Goal: Information Seeking & Learning: Learn about a topic

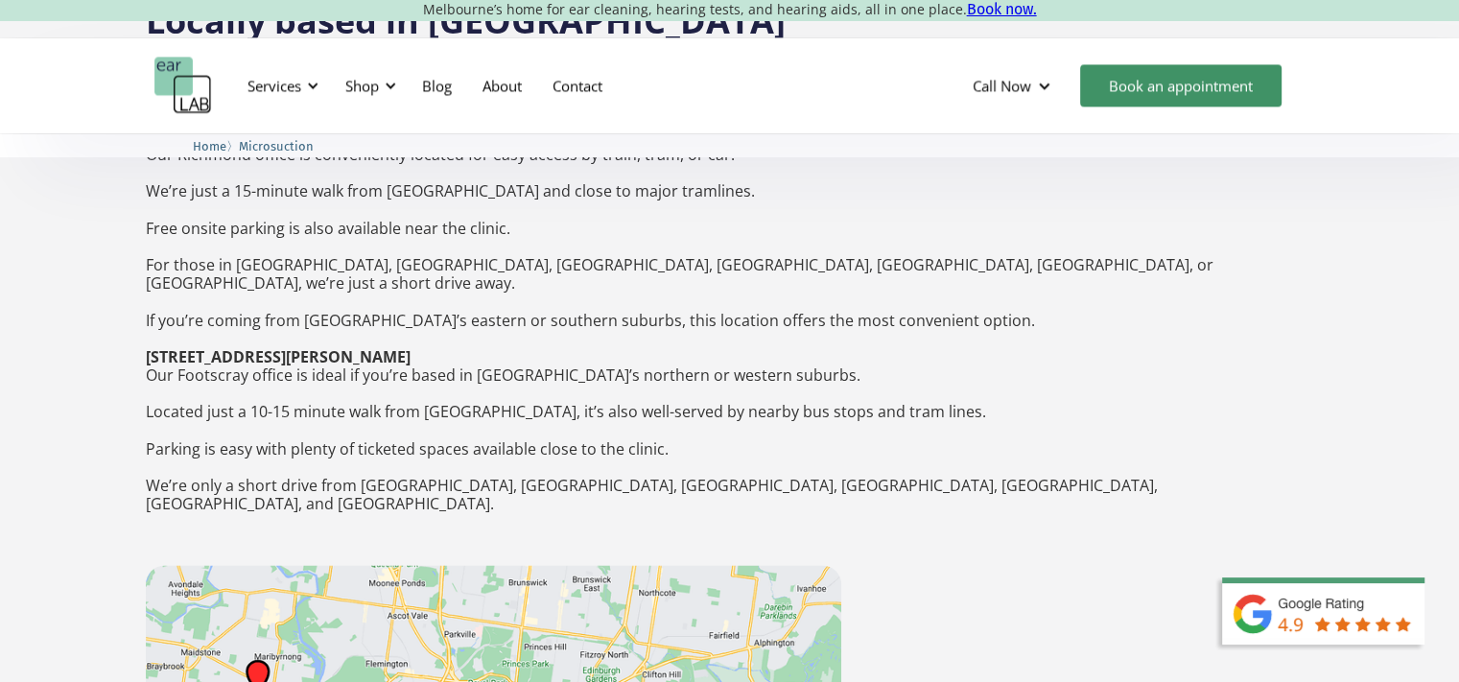
scroll to position [2973, 0]
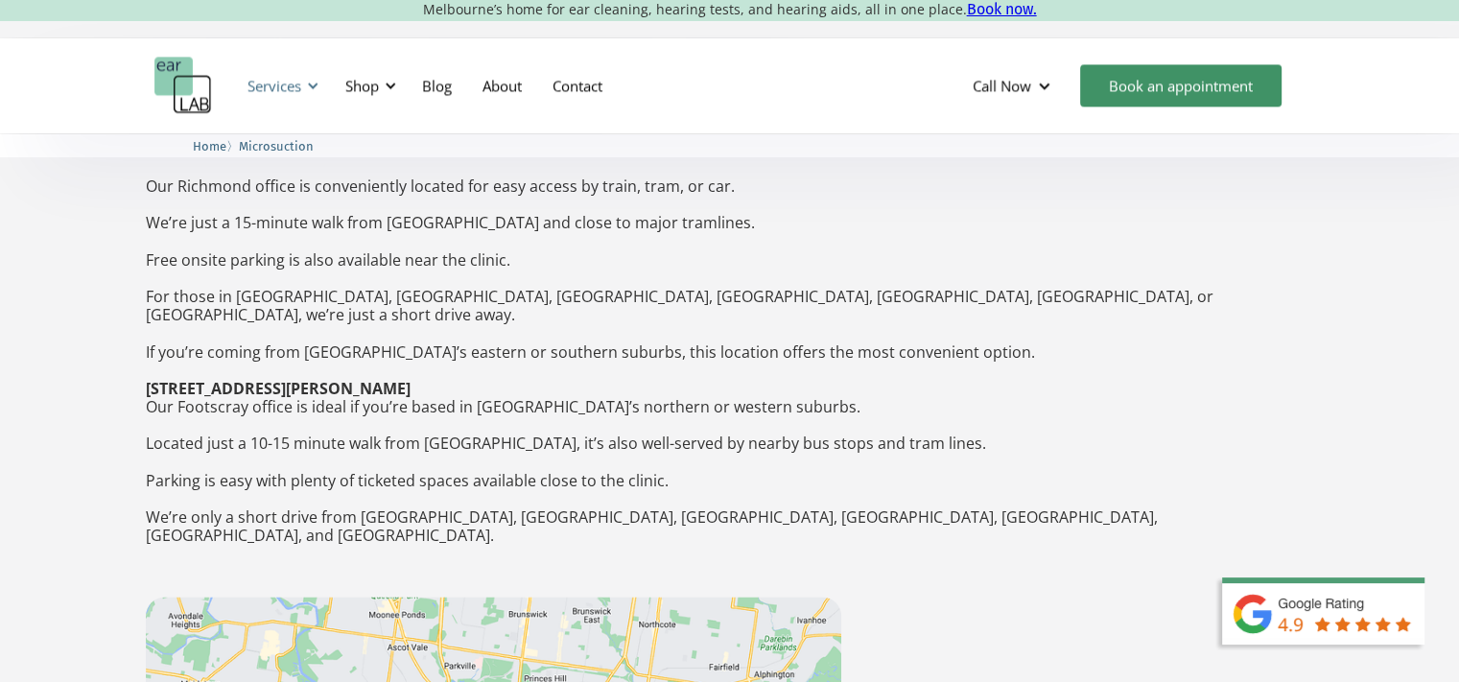
click at [303, 82] on div "Services" at bounding box center [280, 86] width 88 height 58
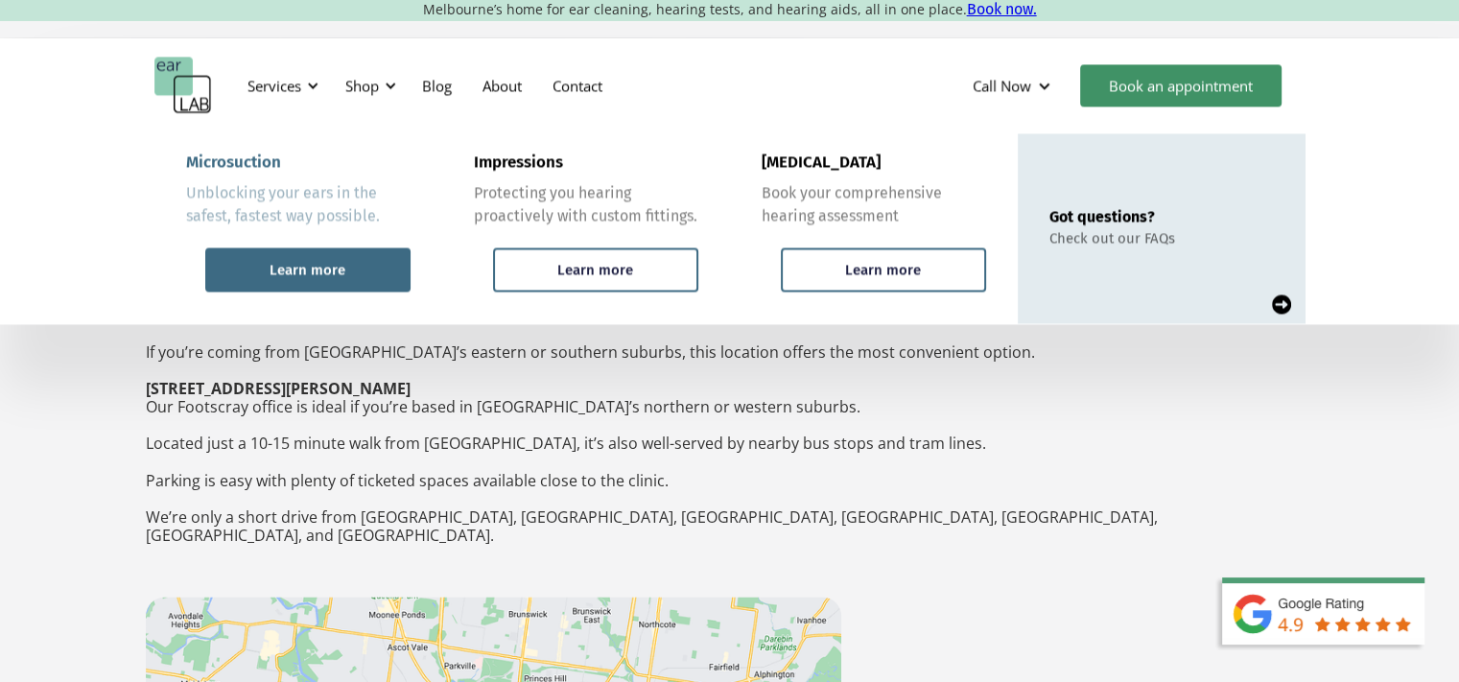
click at [276, 257] on div "Learn more" at bounding box center [307, 269] width 205 height 44
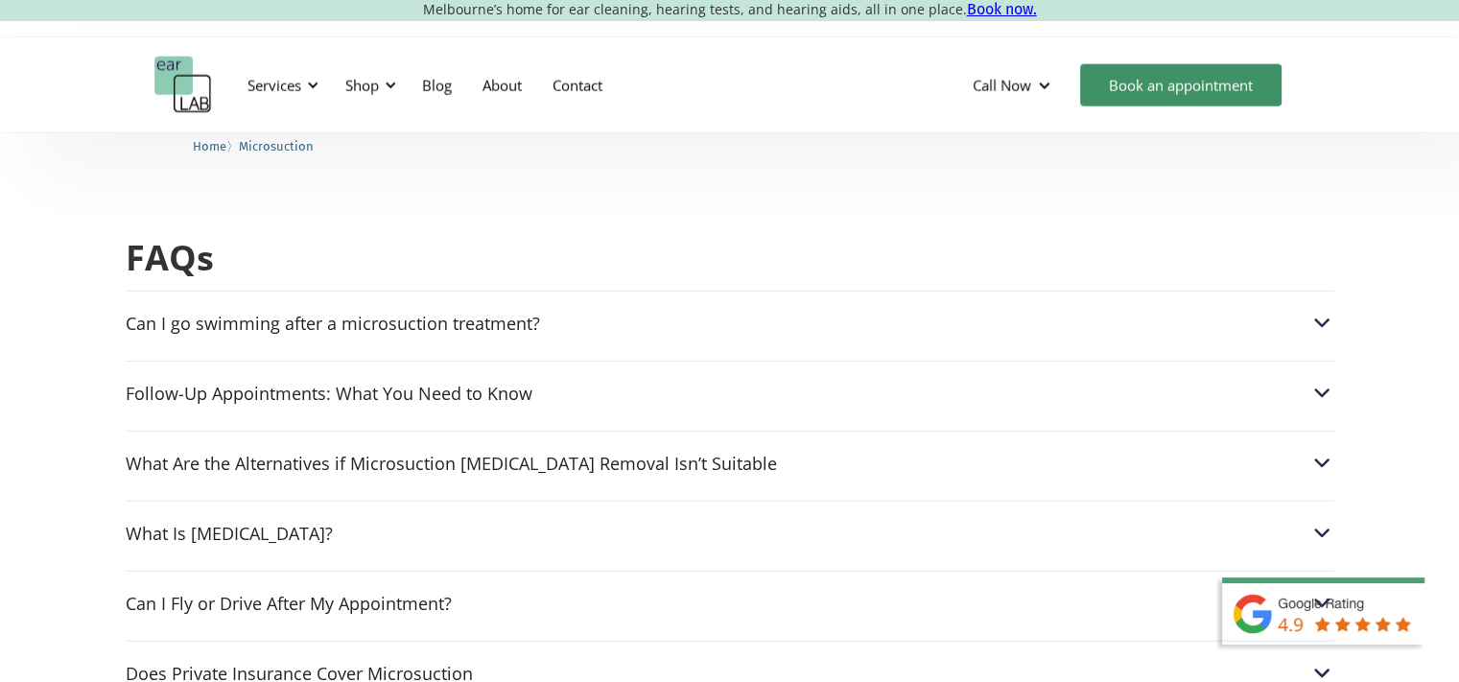
scroll to position [4891, 0]
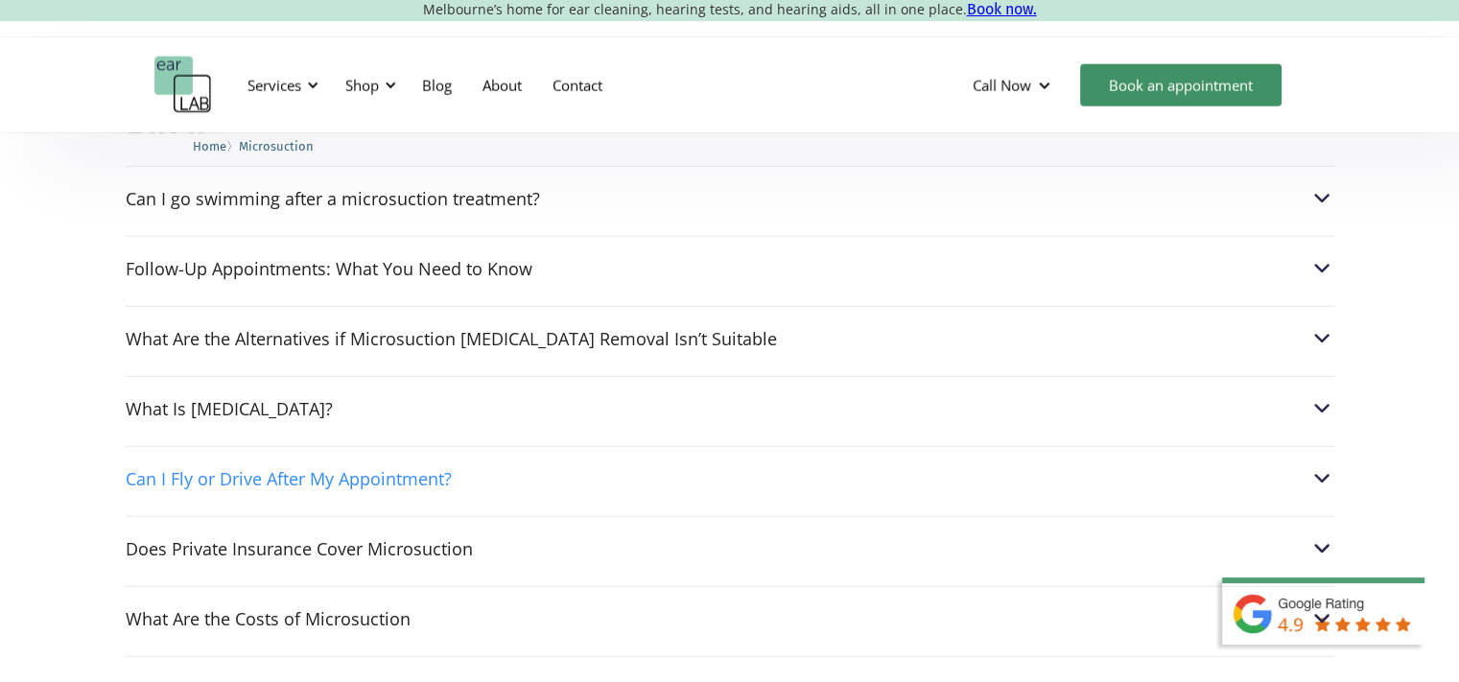
click at [1313, 466] on img at bounding box center [1321, 478] width 25 height 25
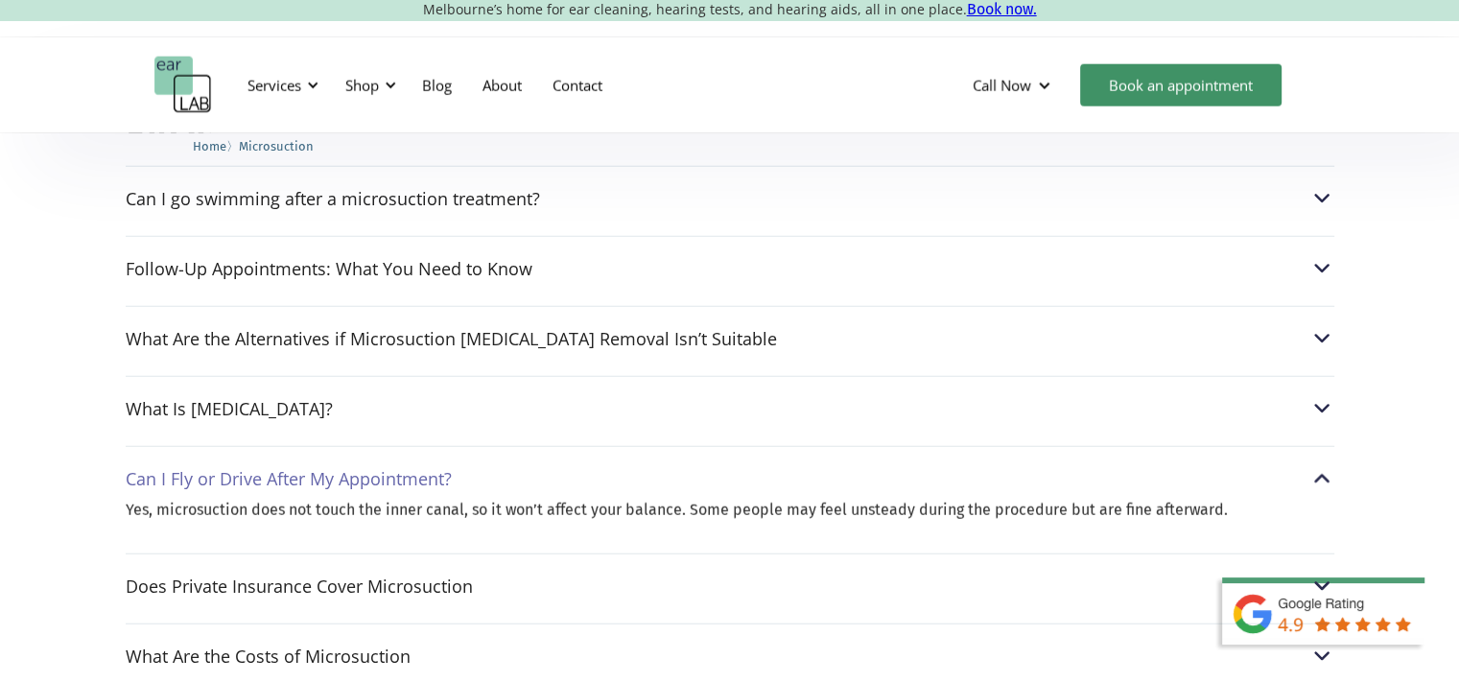
scroll to position [4987, 0]
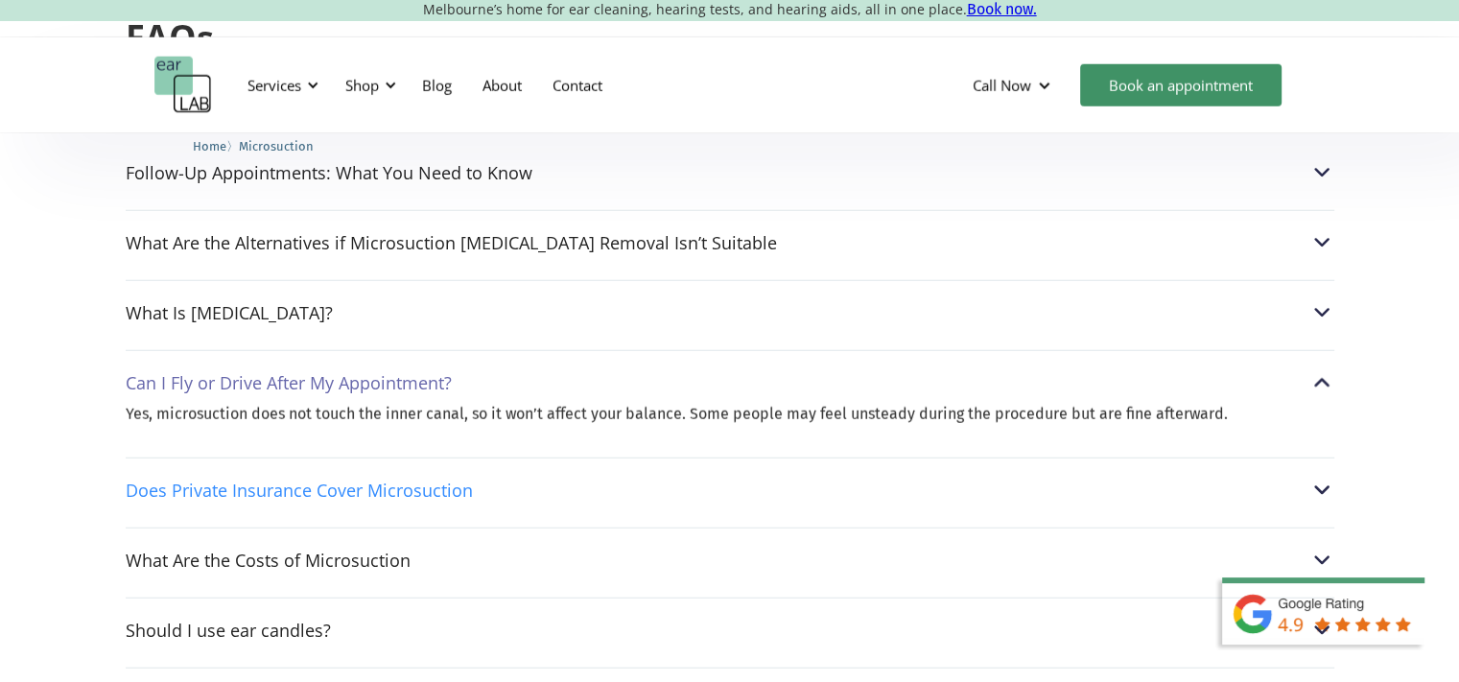
click at [1318, 478] on img at bounding box center [1321, 490] width 25 height 25
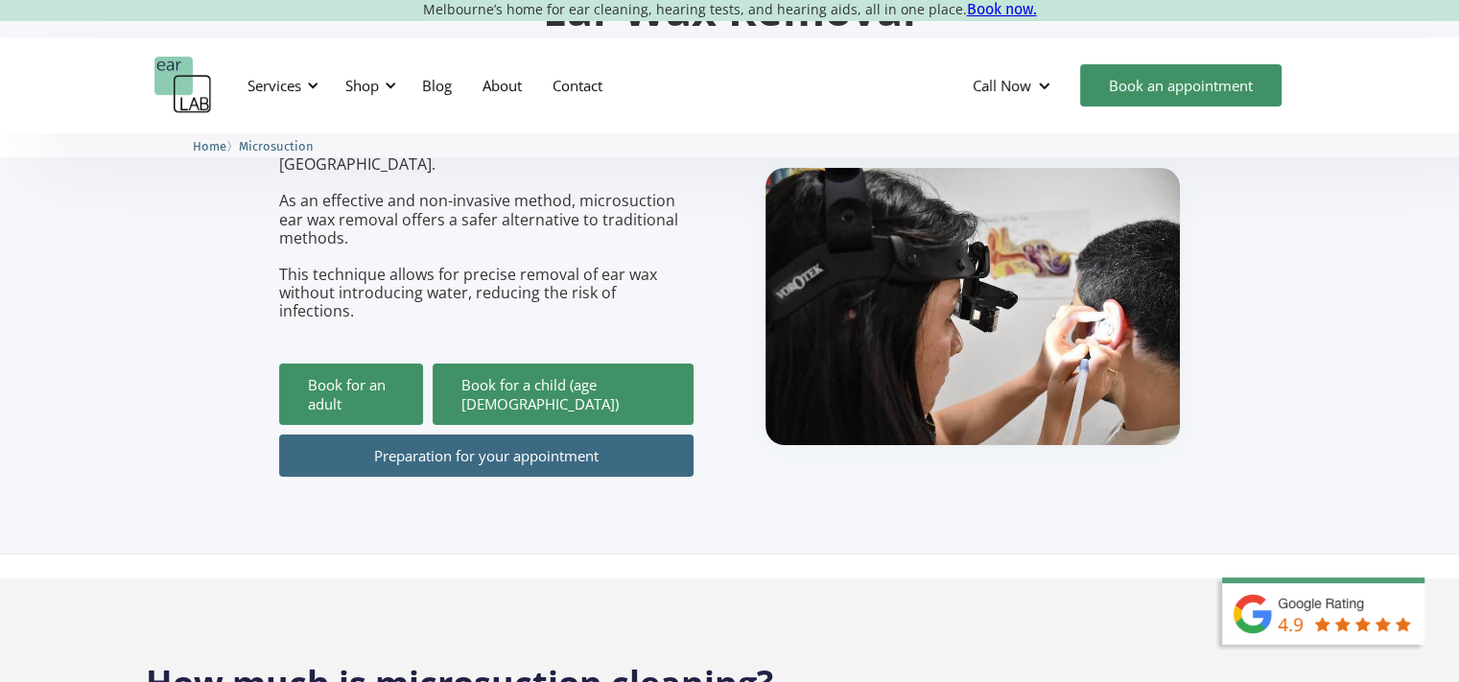
scroll to position [0, 0]
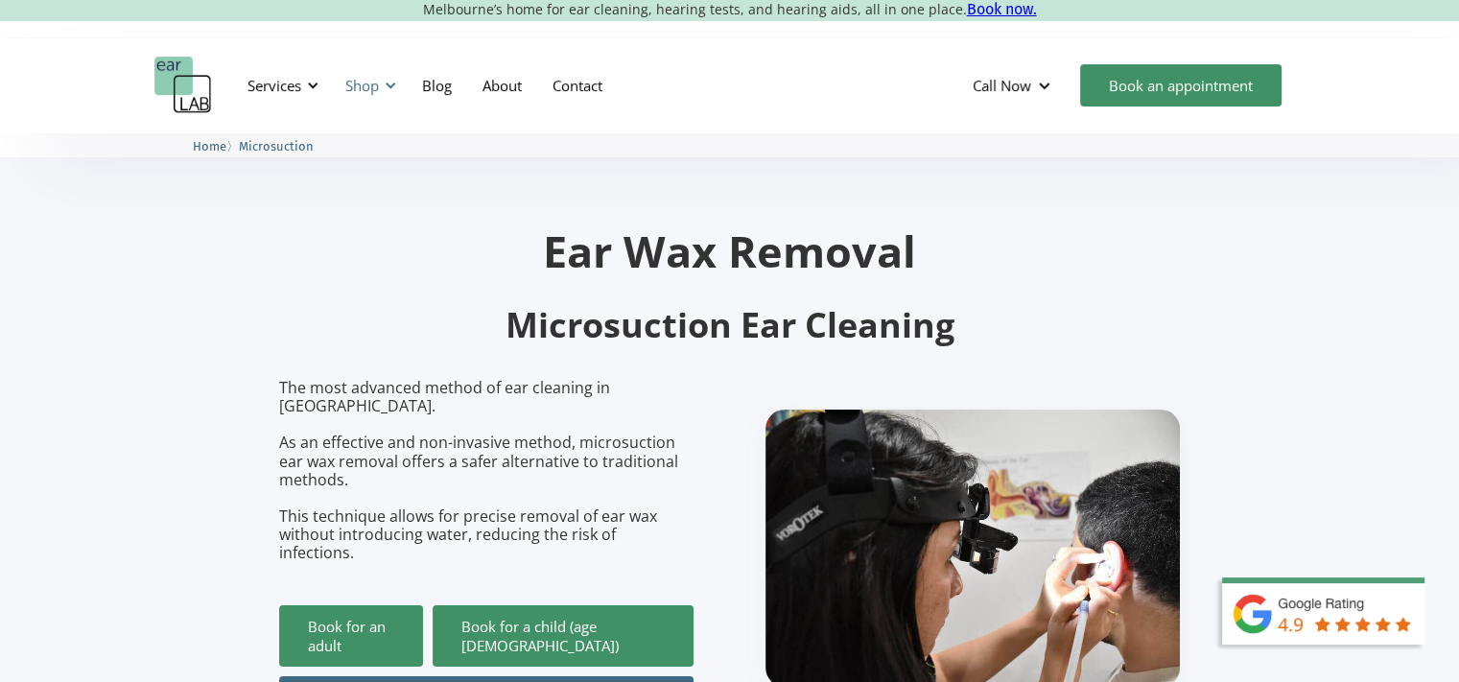
click at [390, 85] on div at bounding box center [390, 85] width 13 height 13
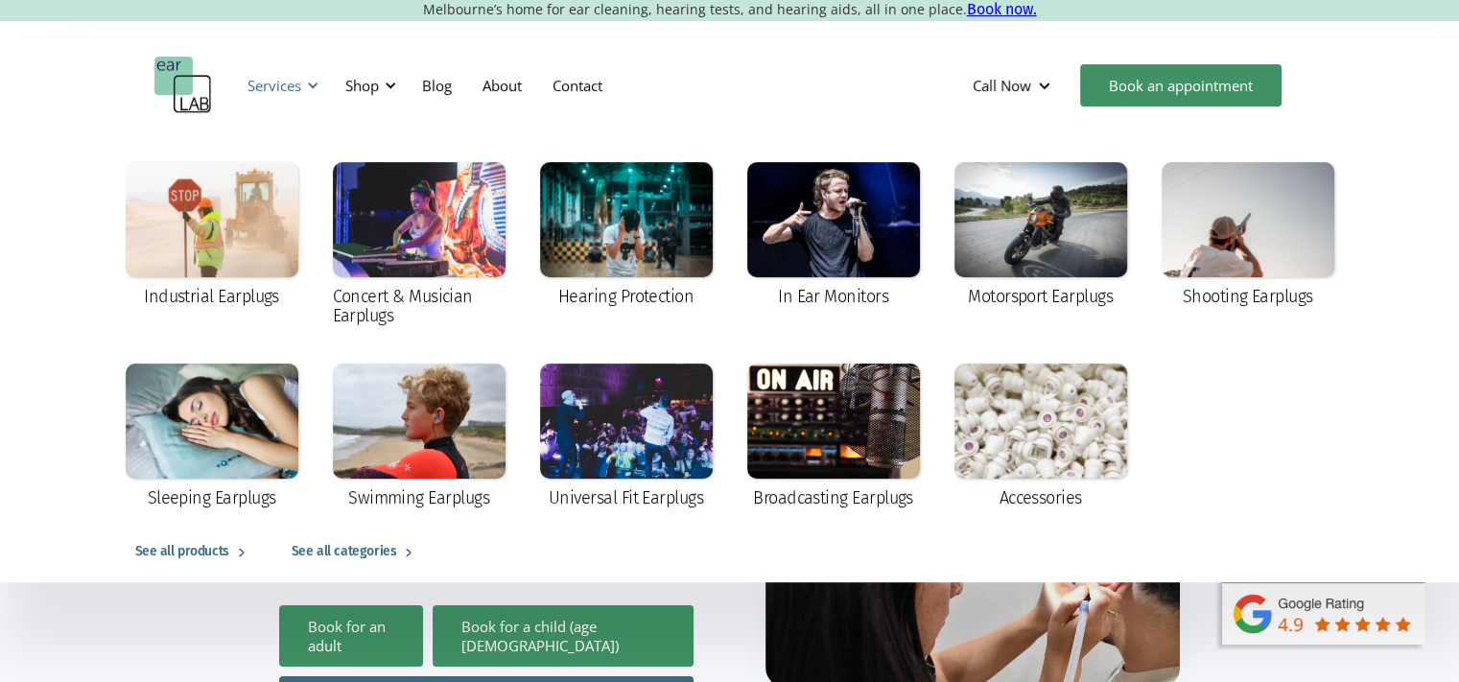
click at [308, 84] on div at bounding box center [312, 85] width 13 height 13
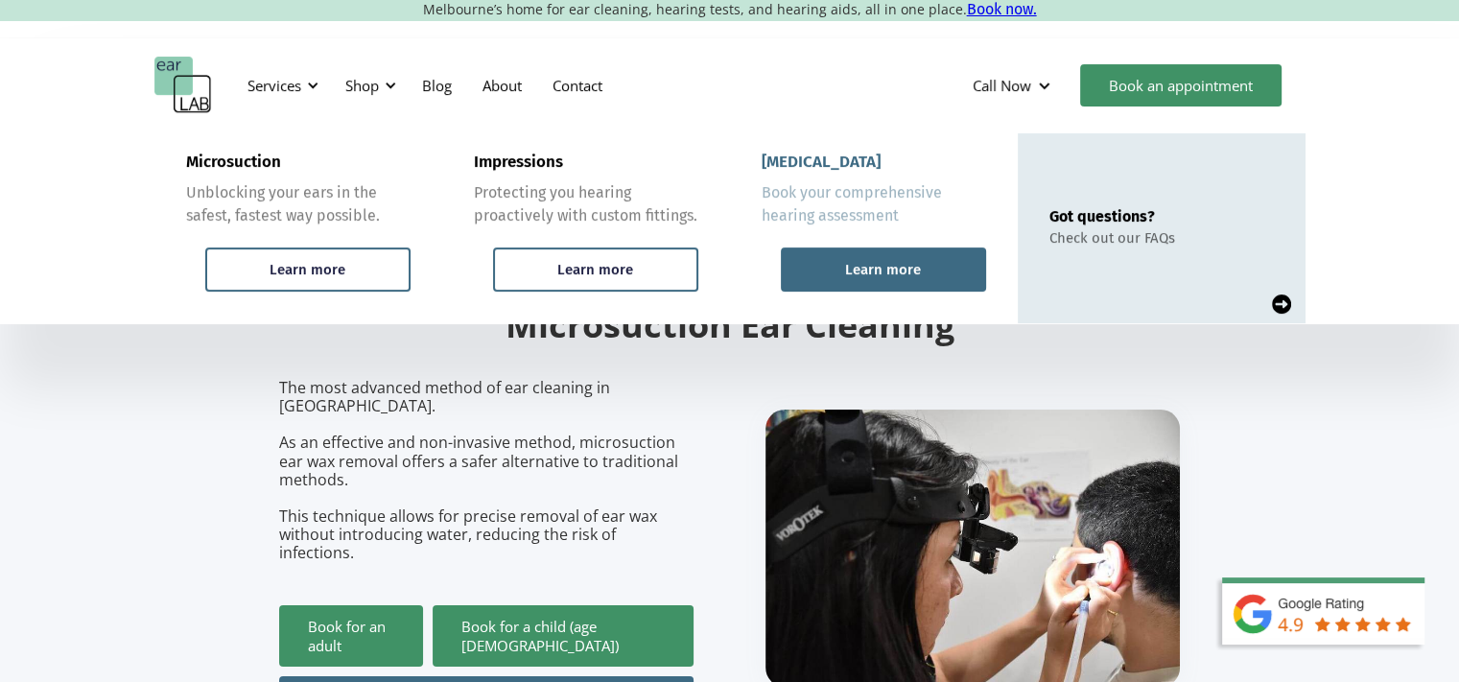
click at [878, 264] on div "Learn more" at bounding box center [883, 269] width 76 height 17
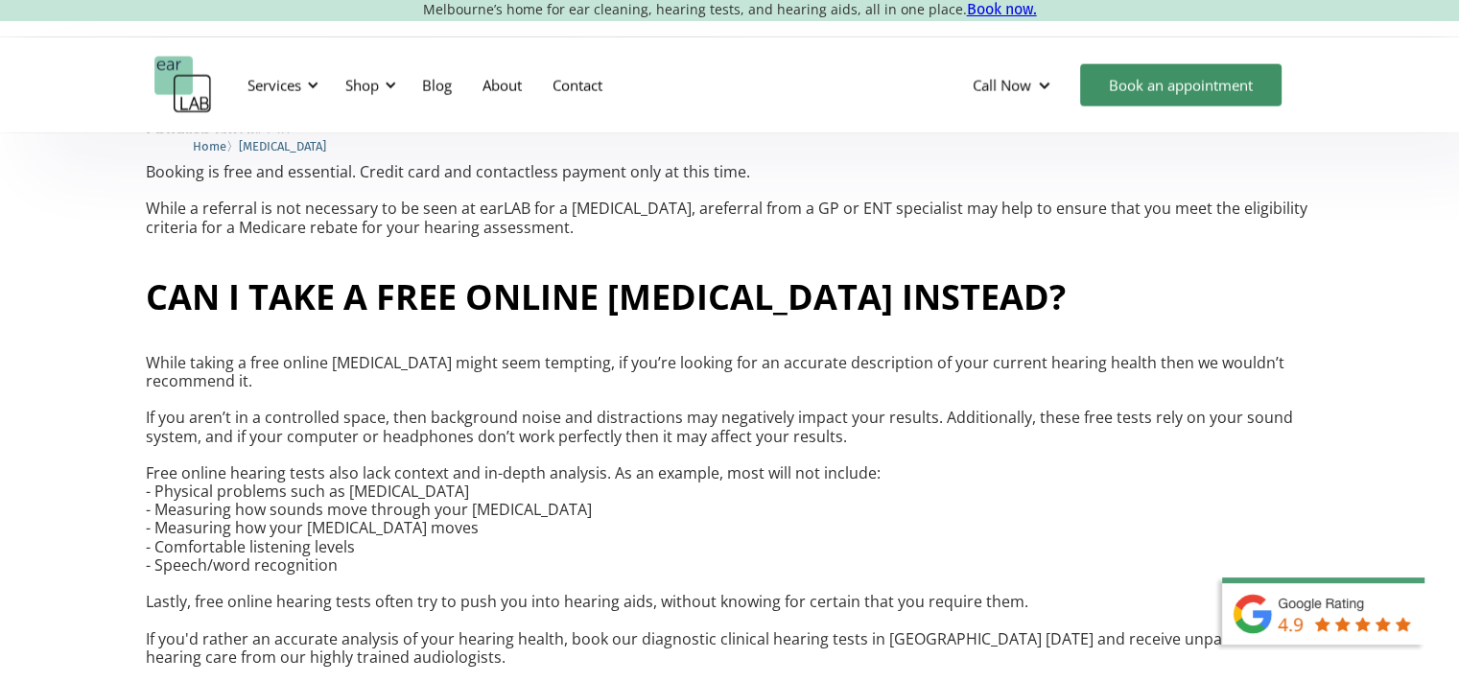
scroll to position [4316, 0]
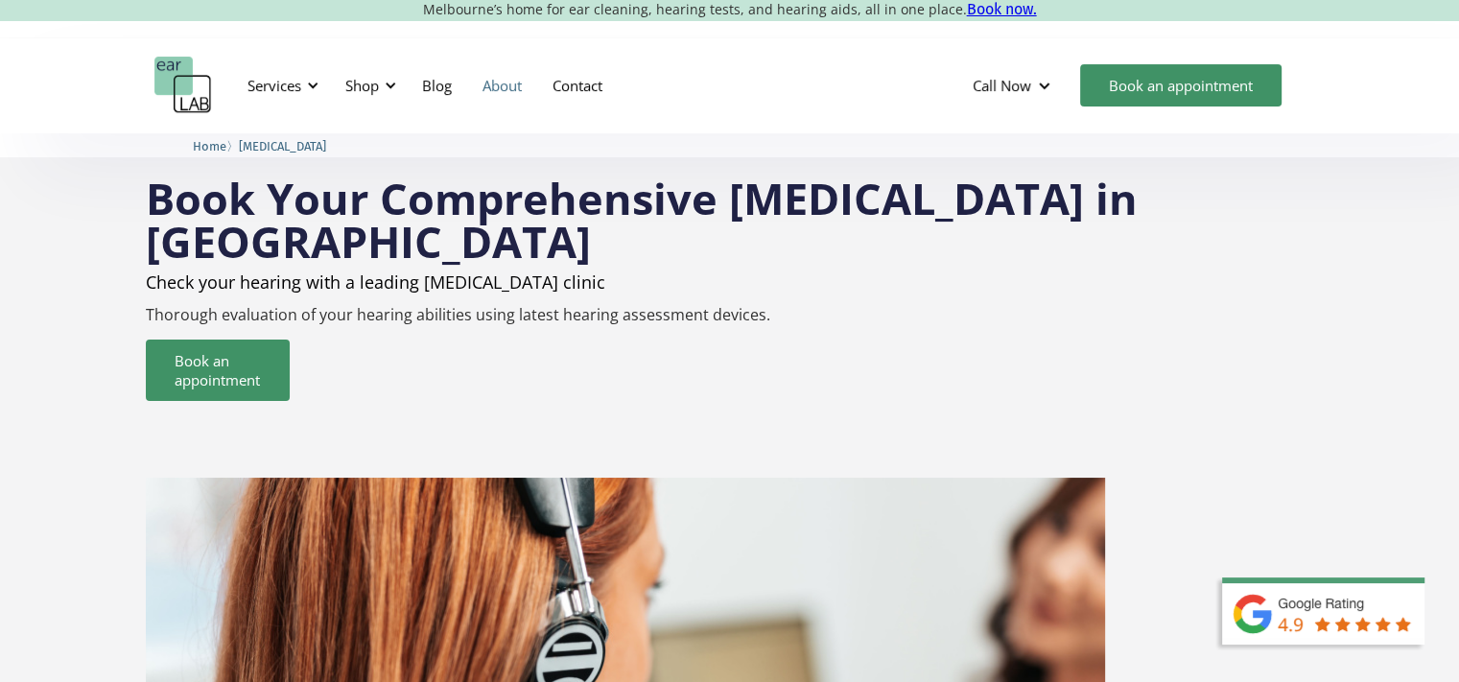
click at [494, 86] on link "About" at bounding box center [502, 86] width 70 height 56
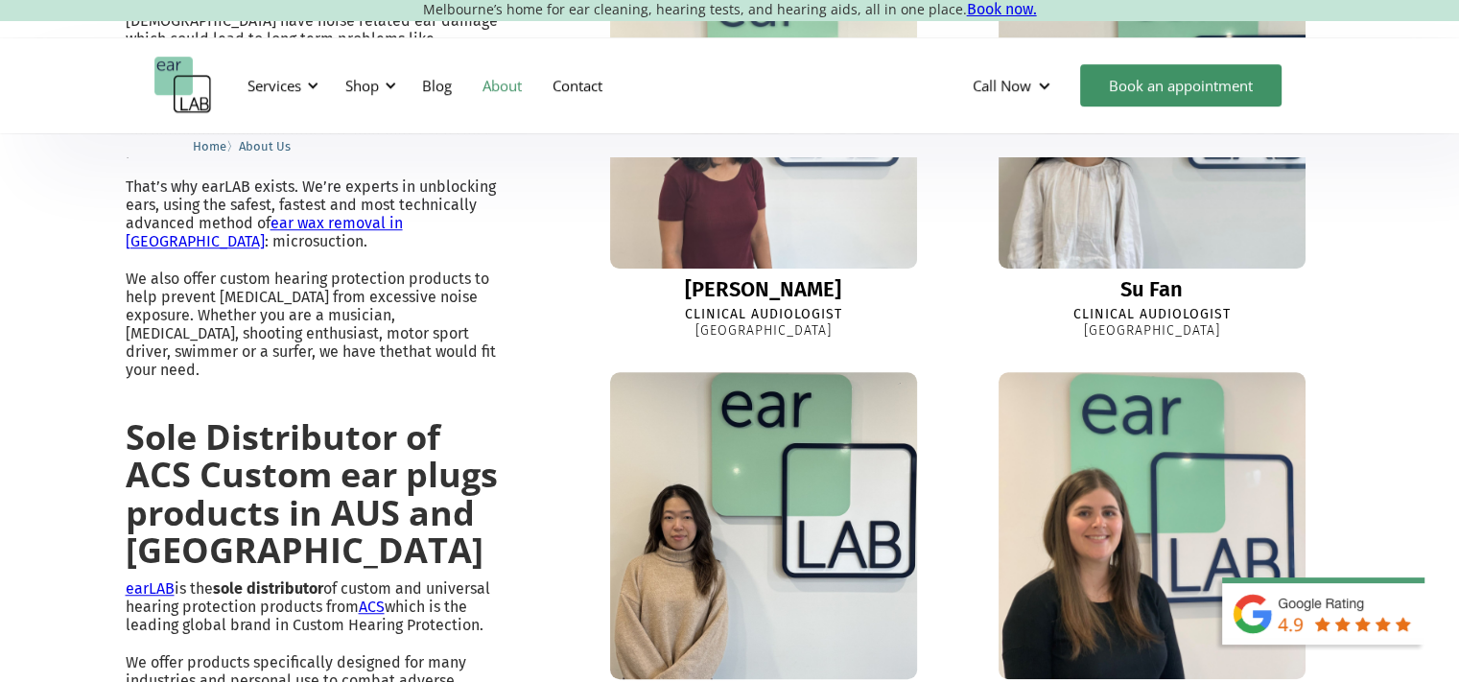
scroll to position [1146, 0]
